Goal: Task Accomplishment & Management: Use online tool/utility

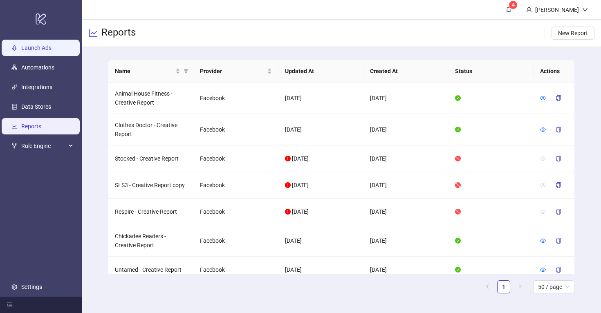
click at [40, 48] on link "Launch Ads" at bounding box center [36, 48] width 30 height 7
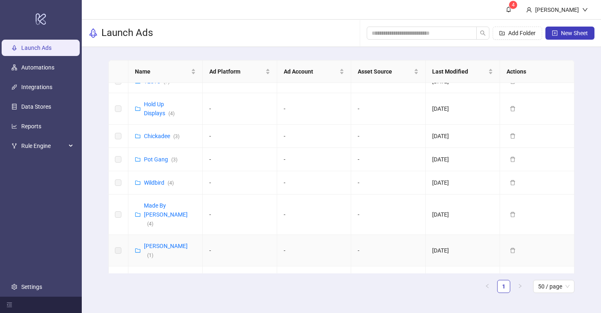
scroll to position [370, 0]
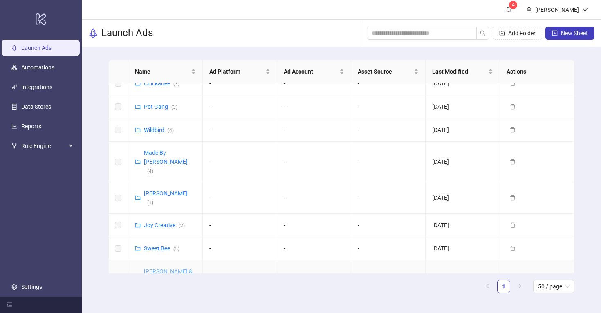
click at [173, 268] on link "[PERSON_NAME] & [PERSON_NAME] ([GEOGRAPHIC_DATA]) ( 7 )" at bounding box center [173, 285] width 59 height 34
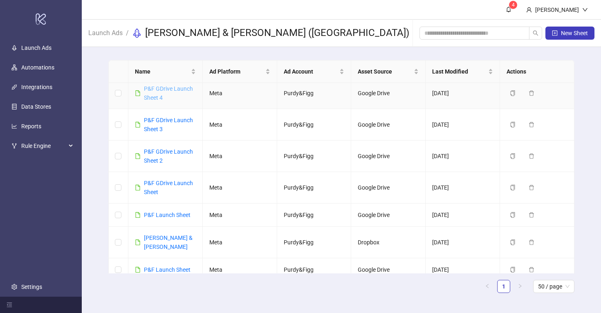
click at [155, 85] on link "P&F GDrive Launch Sheet 4" at bounding box center [168, 93] width 49 height 16
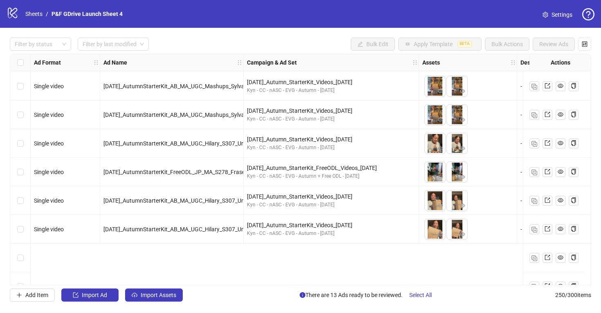
scroll to position [2257, 0]
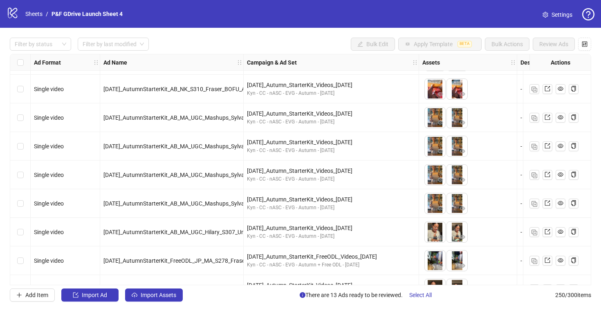
click at [277, 39] on div "Filter by status Filter by last modified Bulk Edit Apply Template BETA Bulk Act…" at bounding box center [300, 44] width 581 height 13
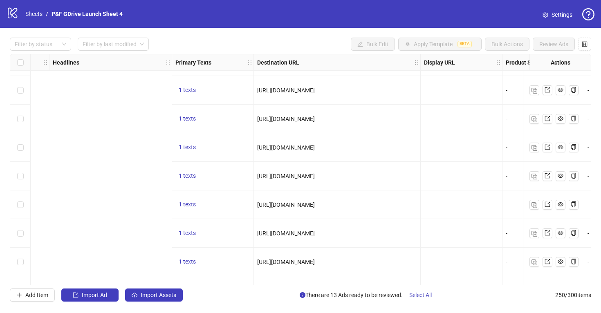
scroll to position [1883, 881]
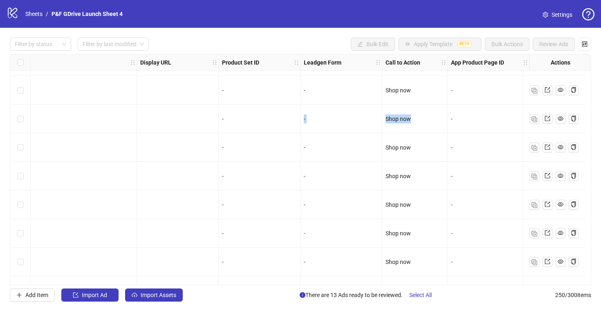
drag, startPoint x: 357, startPoint y: 106, endPoint x: 447, endPoint y: 106, distance: 89.9
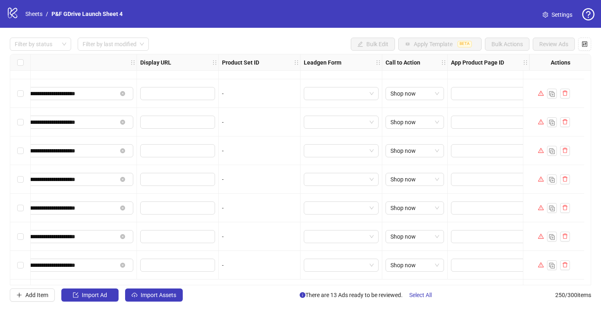
scroll to position [1434, 881]
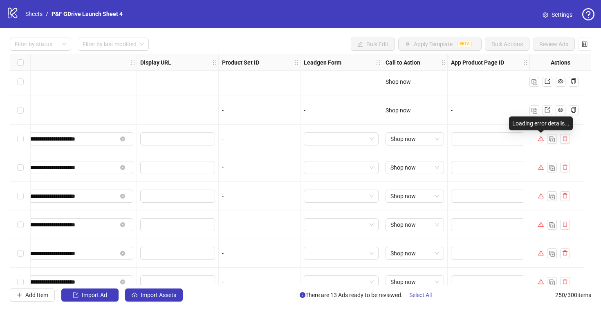
click at [542, 139] on icon "warning" at bounding box center [541, 139] width 6 height 6
click at [529, 141] on div at bounding box center [553, 139] width 61 height 29
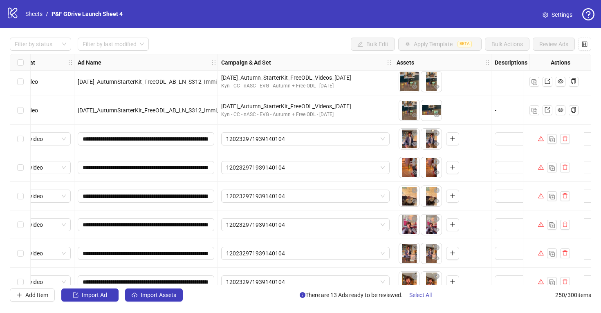
scroll to position [1434, 27]
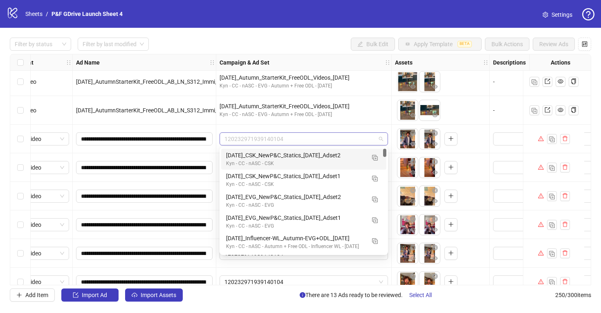
click at [380, 137] on span "120232971939140104" at bounding box center [303, 139] width 159 height 12
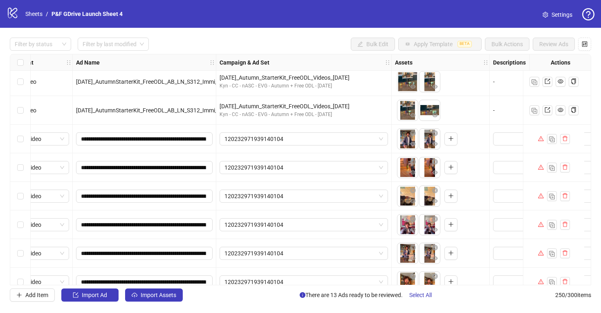
click at [386, 128] on div "120232971939140104" at bounding box center [303, 139] width 175 height 29
click at [25, 45] on div at bounding box center [35, 43] width 49 height 11
click at [31, 88] on div "Error" at bounding box center [40, 87] width 48 height 9
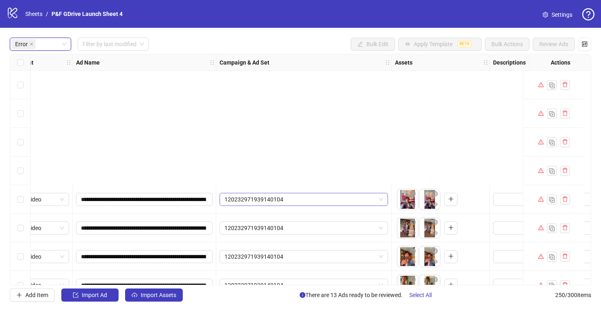
scroll to position [161, 27]
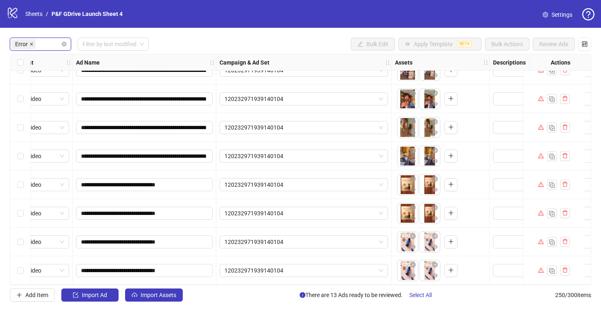
click at [30, 43] on icon "close" at bounding box center [31, 44] width 4 height 4
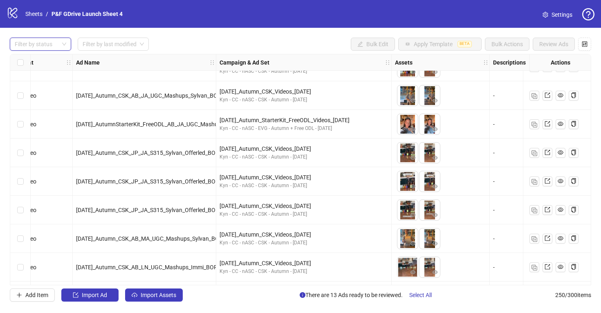
click at [32, 45] on div at bounding box center [35, 43] width 49 height 11
click at [369, 183] on div "Kyn - CC - nASC - CSK - Autumn - [DATE]" at bounding box center [304, 186] width 168 height 8
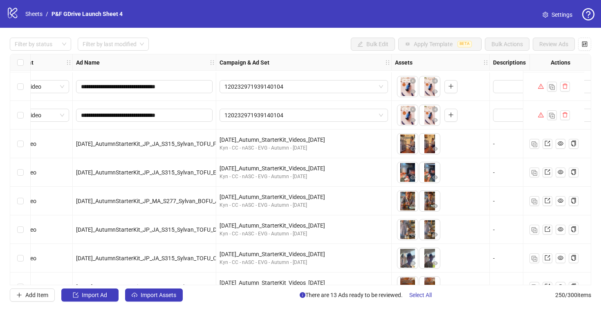
scroll to position [1866, 27]
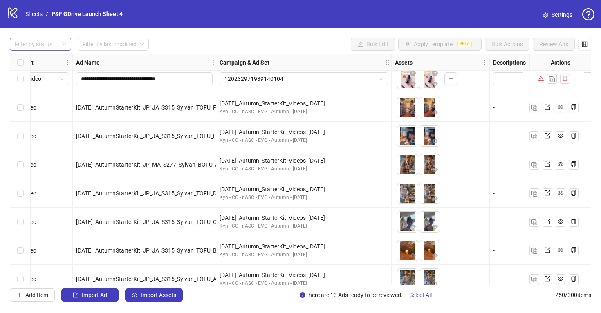
click at [61, 47] on div "Filter by status" at bounding box center [40, 44] width 61 height 13
click at [53, 87] on div "Error" at bounding box center [40, 87] width 48 height 9
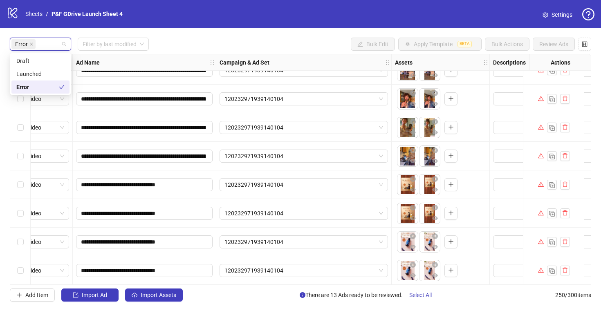
scroll to position [161, 27]
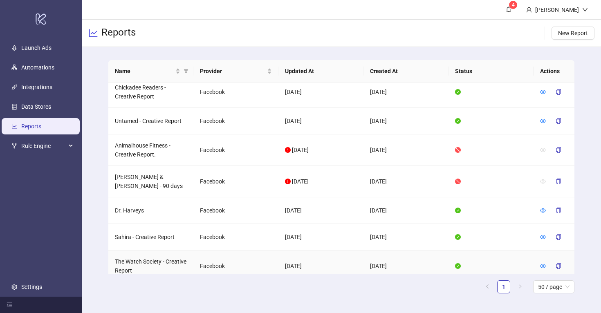
scroll to position [148, 0]
click at [544, 208] on icon "eye" at bounding box center [543, 211] width 6 height 6
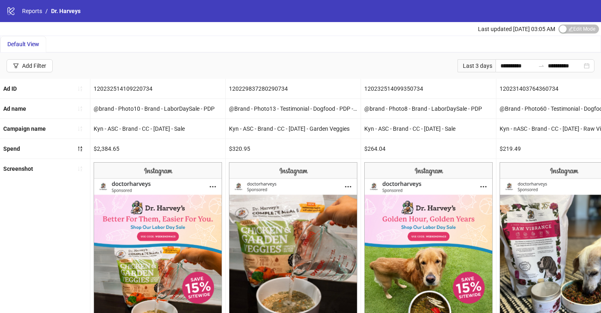
click at [475, 66] on div "Last 3 days" at bounding box center [476, 65] width 38 height 13
click at [502, 65] on input "**********" at bounding box center [517, 65] width 34 height 9
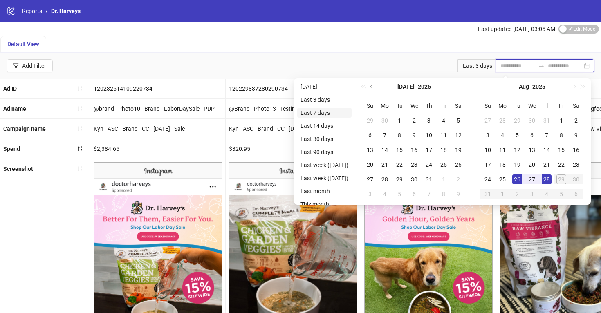
type input "**********"
click at [323, 110] on li "Last 7 days" at bounding box center [324, 113] width 54 height 10
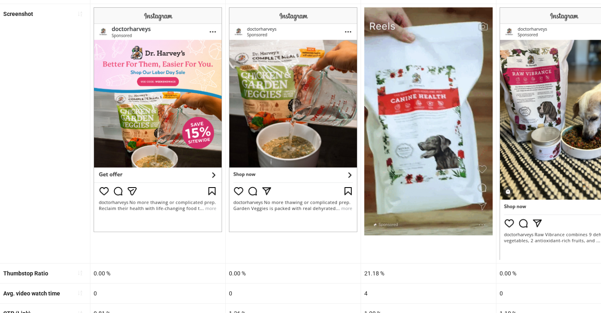
scroll to position [238, 0]
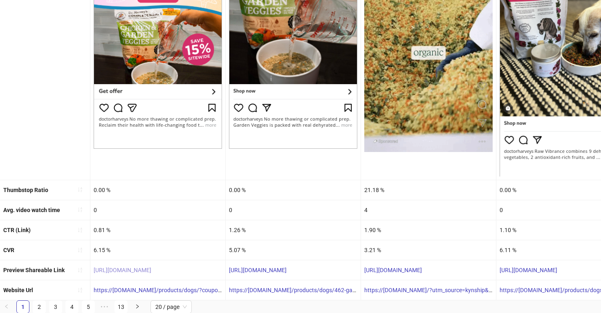
click at [101, 271] on link "https://fb.me/2aV7gYizcQIS6RO" at bounding box center [123, 270] width 58 height 7
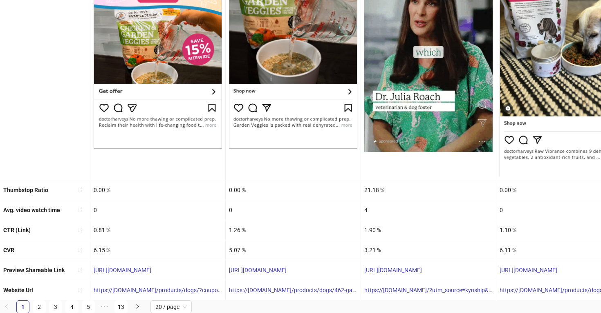
drag, startPoint x: 188, startPoint y: 270, endPoint x: 90, endPoint y: 269, distance: 98.9
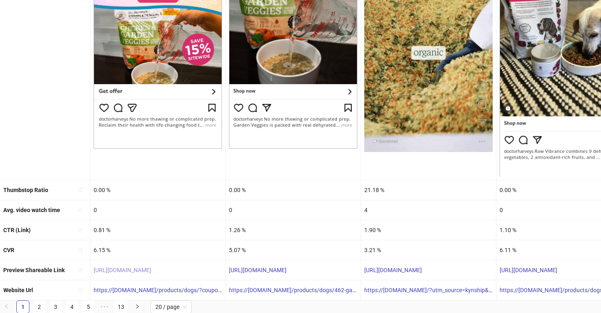
copy link "https://fb.me/2aV7gYizcQIS6RO"
